Goal: Transaction & Acquisition: Purchase product/service

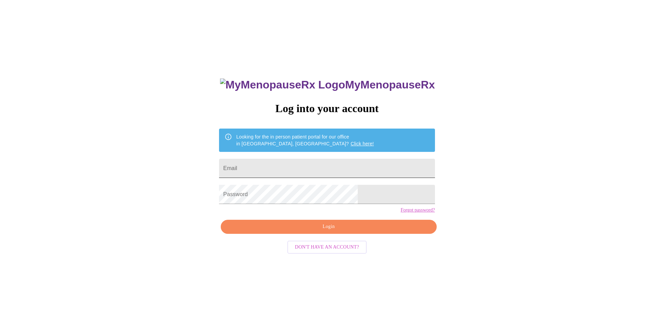
click at [313, 166] on input "Email" at bounding box center [327, 168] width 216 height 19
type input "medel_jamie@yahoo.com"
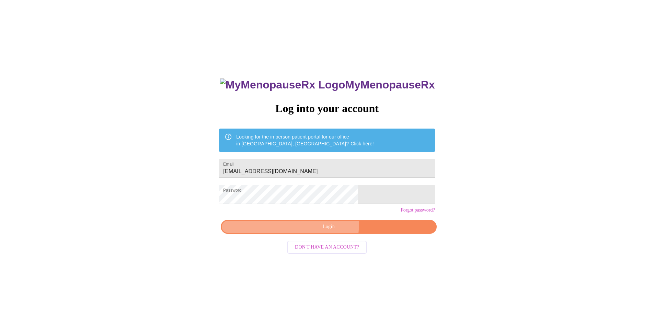
click at [299, 234] on button "Login" at bounding box center [329, 227] width 216 height 14
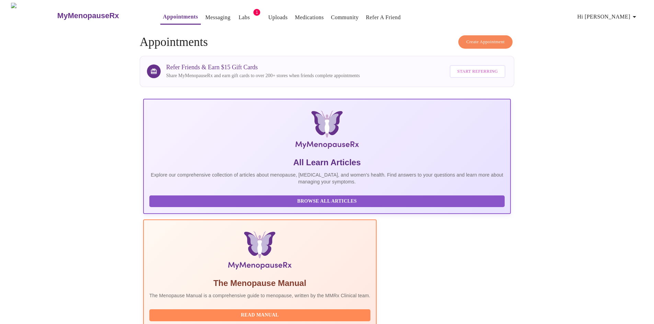
click at [239, 18] on link "Labs" at bounding box center [244, 18] width 11 height 10
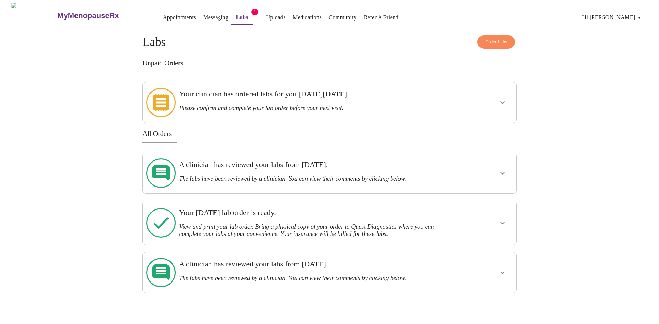
click at [282, 98] on h3 "Your clinician has ordered labs for you on Tuesday, September 16th." at bounding box center [311, 94] width 265 height 9
click at [505, 101] on icon "show more" at bounding box center [502, 103] width 8 height 8
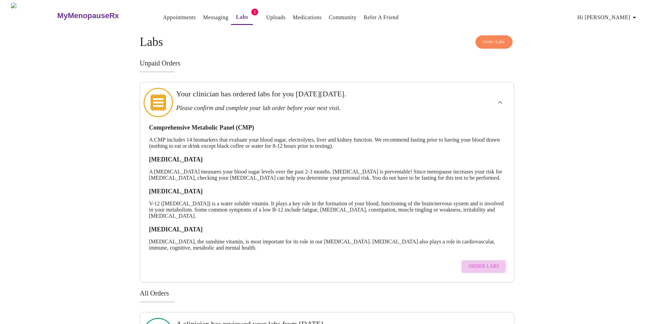
click at [472, 271] on span "Order Labs" at bounding box center [483, 267] width 31 height 9
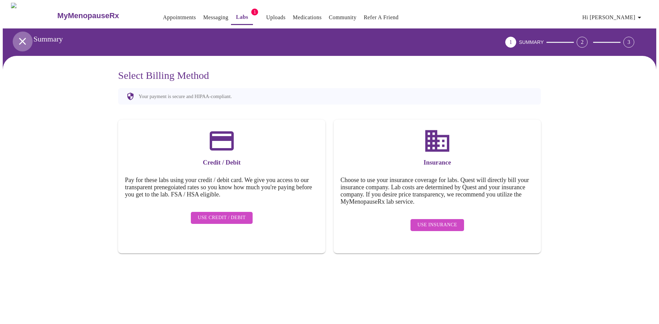
click at [24, 37] on icon "open drawer" at bounding box center [22, 41] width 12 height 12
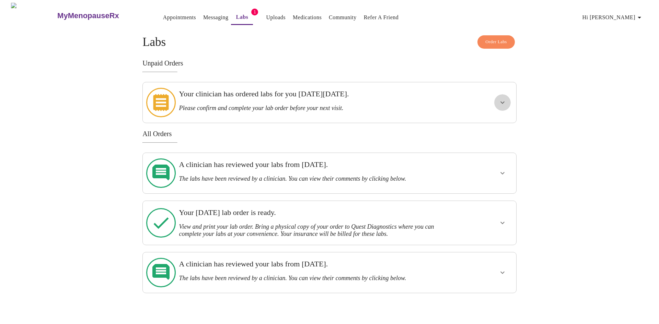
click at [501, 99] on icon "show more" at bounding box center [502, 103] width 8 height 8
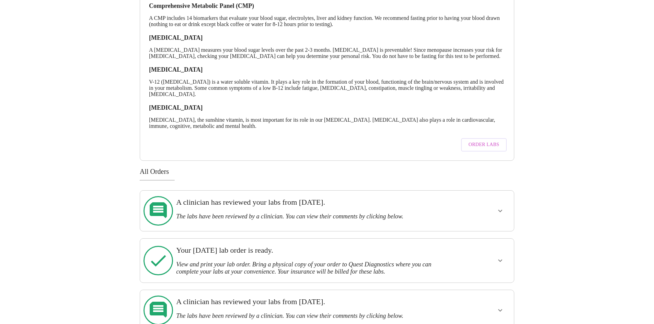
scroll to position [130, 0]
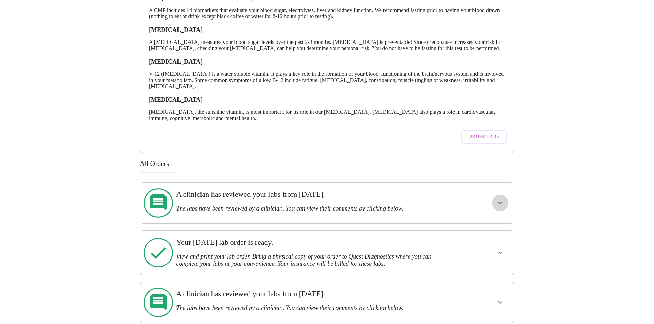
click at [500, 202] on button "show more" at bounding box center [500, 203] width 16 height 16
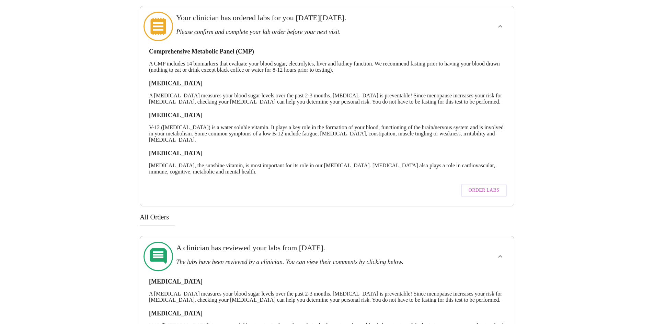
scroll to position [76, 0]
click at [490, 196] on span "Order Labs" at bounding box center [483, 191] width 31 height 9
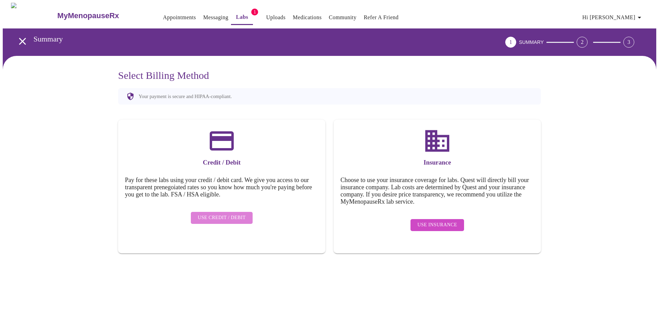
click at [224, 214] on span "Use Credit / Debit" at bounding box center [222, 218] width 48 height 9
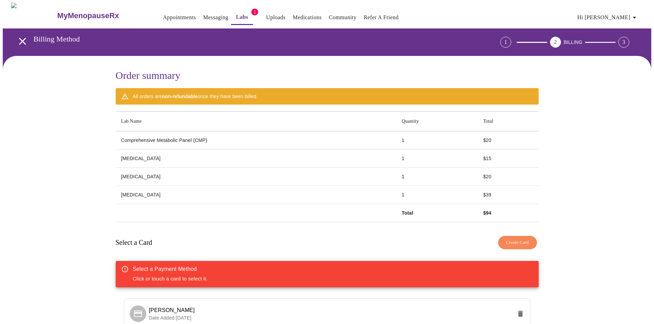
drag, startPoint x: 653, startPoint y: 33, endPoint x: 654, endPoint y: 86, distance: 52.9
click at [653, 86] on html "MyMenopauseRx Appointments Messaging Labs 1 Uploads Medications Community Refer…" at bounding box center [327, 217] width 654 height 435
click at [616, 105] on div "Order summary All orders are non-refundable once they have been billed. Lab Nam…" at bounding box center [327, 244] width 648 height 376
click at [203, 13] on link "Messaging" at bounding box center [215, 18] width 25 height 10
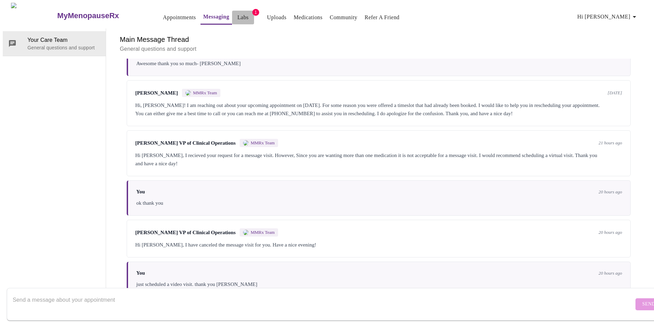
click at [237, 13] on link "Labs" at bounding box center [242, 18] width 11 height 10
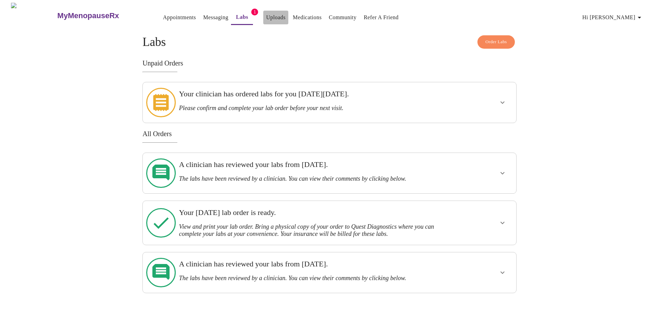
click at [266, 14] on link "Uploads" at bounding box center [276, 18] width 20 height 10
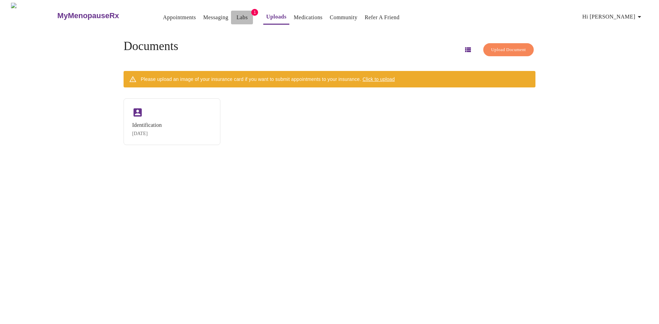
click at [236, 15] on link "Labs" at bounding box center [241, 18] width 11 height 10
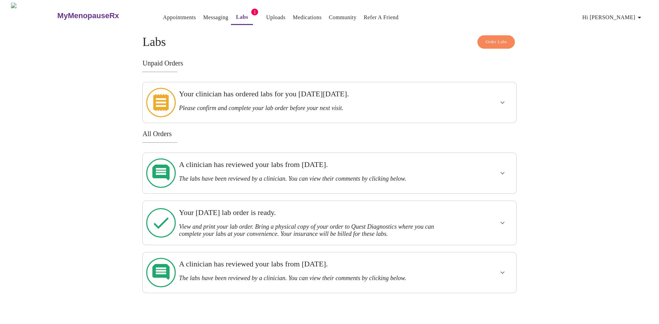
click at [369, 95] on h3 "Your clinician has ordered labs for you on Tuesday, September 16th." at bounding box center [311, 94] width 265 height 9
click at [502, 100] on icon "show more" at bounding box center [502, 103] width 8 height 8
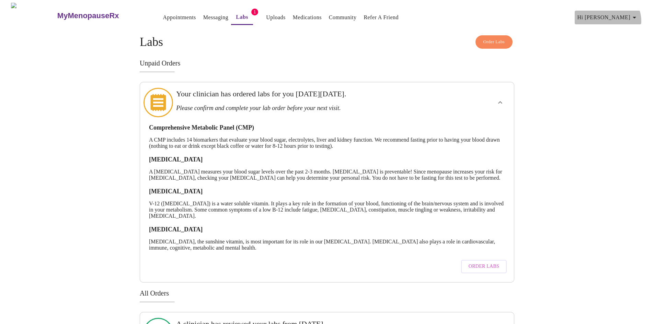
click at [638, 18] on icon "button" at bounding box center [634, 17] width 8 height 8
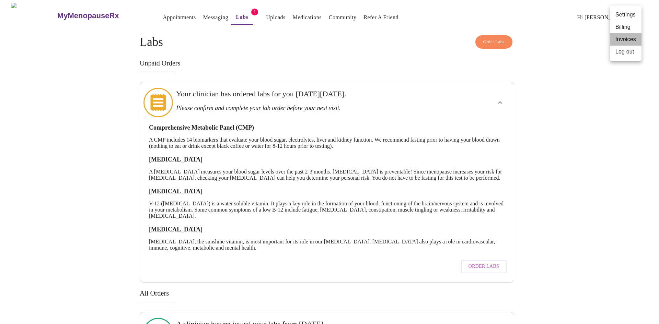
click at [619, 42] on li "Invoices" at bounding box center [626, 39] width 32 height 12
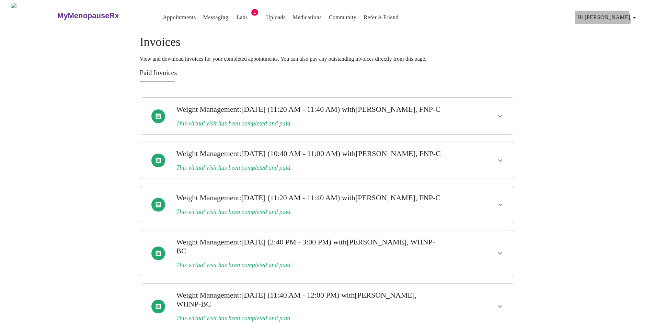
click at [634, 18] on icon "button" at bounding box center [634, 17] width 8 height 8
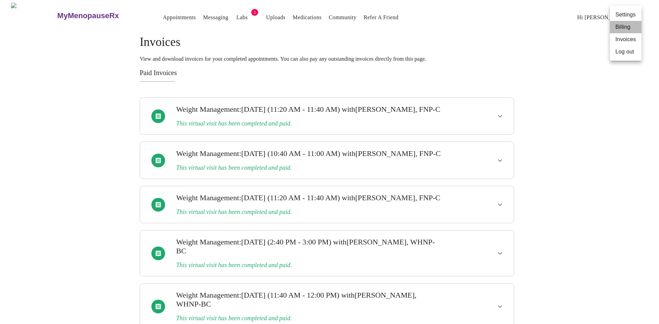
click at [627, 24] on li "Billing" at bounding box center [626, 27] width 32 height 12
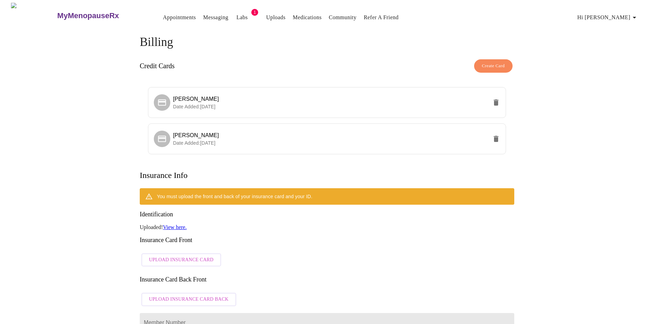
click at [236, 14] on link "Labs" at bounding box center [241, 18] width 11 height 10
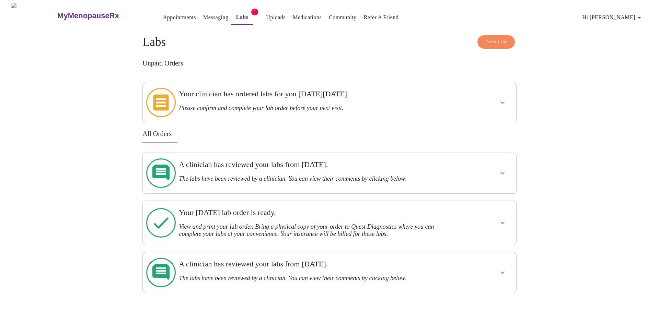
click at [505, 99] on icon "show more" at bounding box center [502, 103] width 8 height 8
